Goal: Find specific page/section

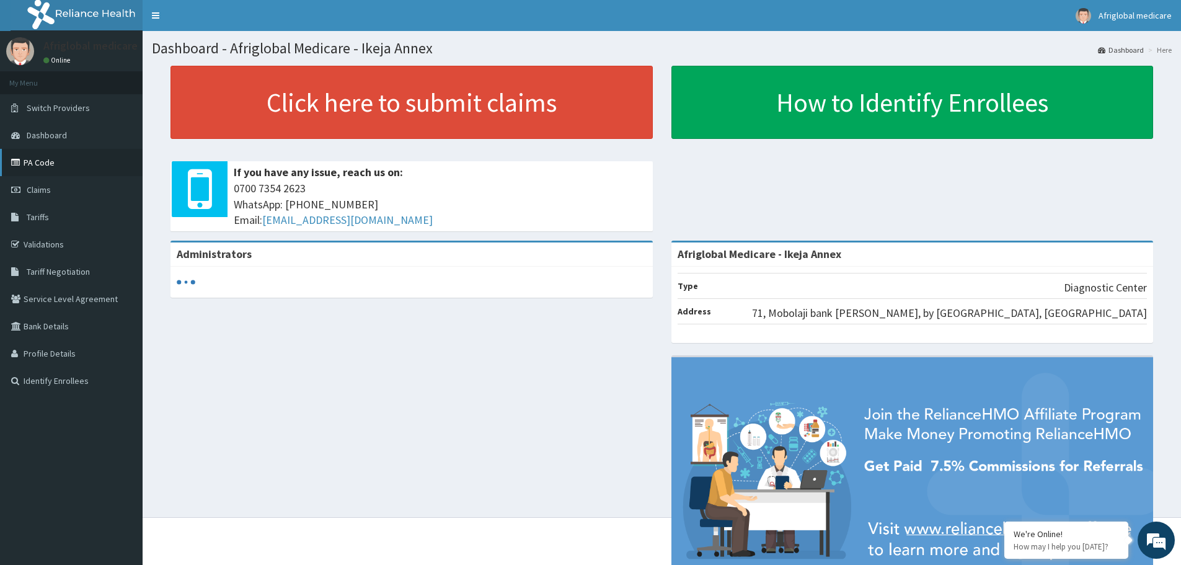
click at [63, 161] on link "PA Code" at bounding box center [71, 162] width 143 height 27
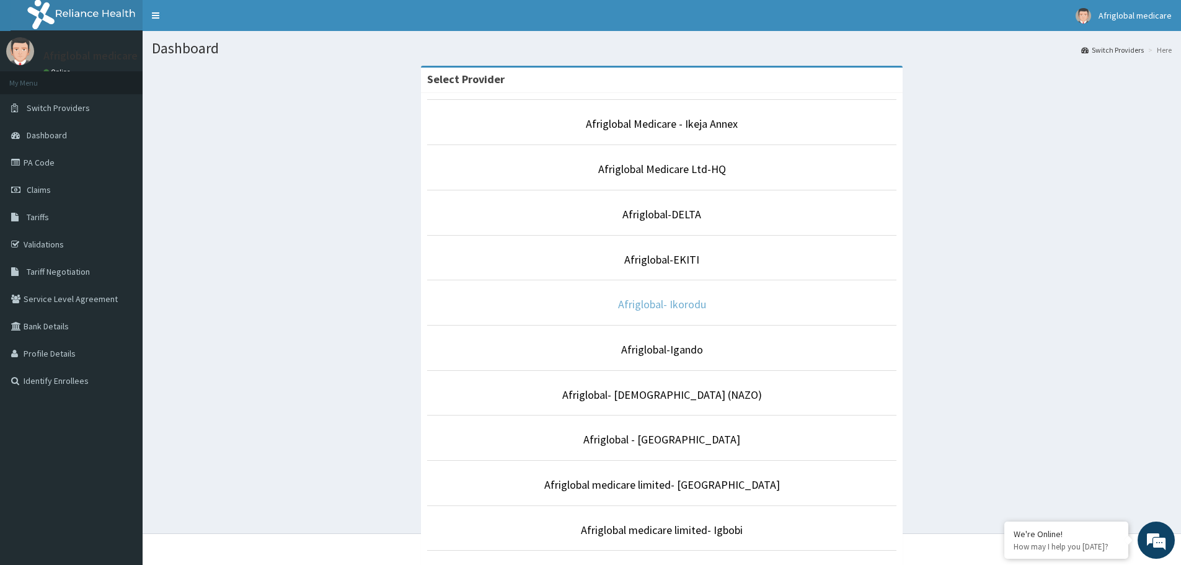
click at [651, 304] on link "Afriglobal- Ikorodu" at bounding box center [662, 304] width 88 height 14
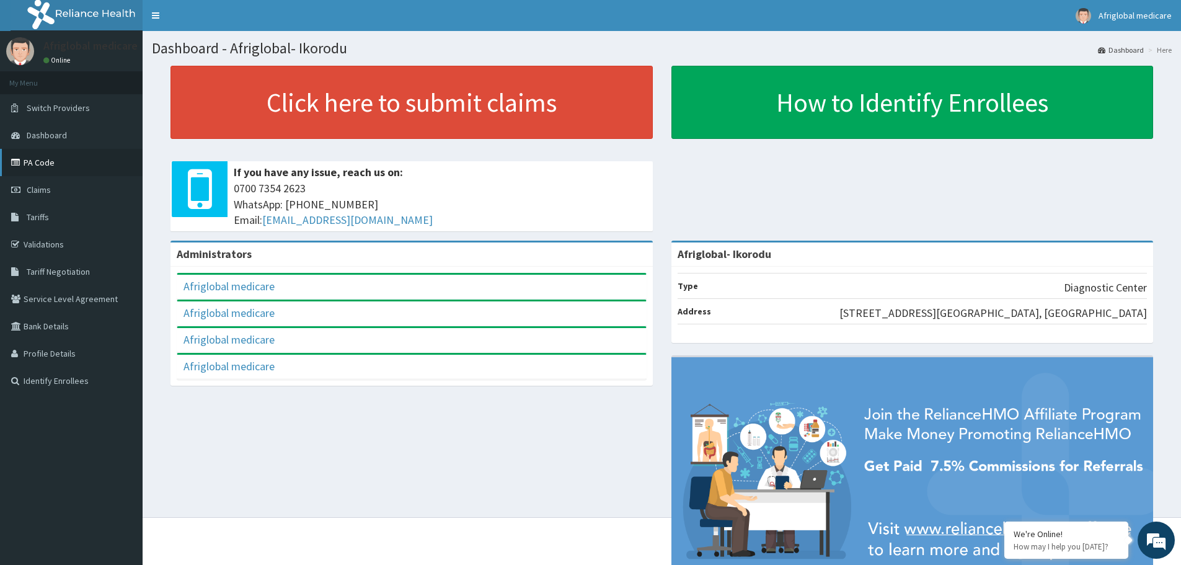
click at [47, 165] on link "PA Code" at bounding box center [71, 162] width 143 height 27
